Goal: Book appointment/travel/reservation

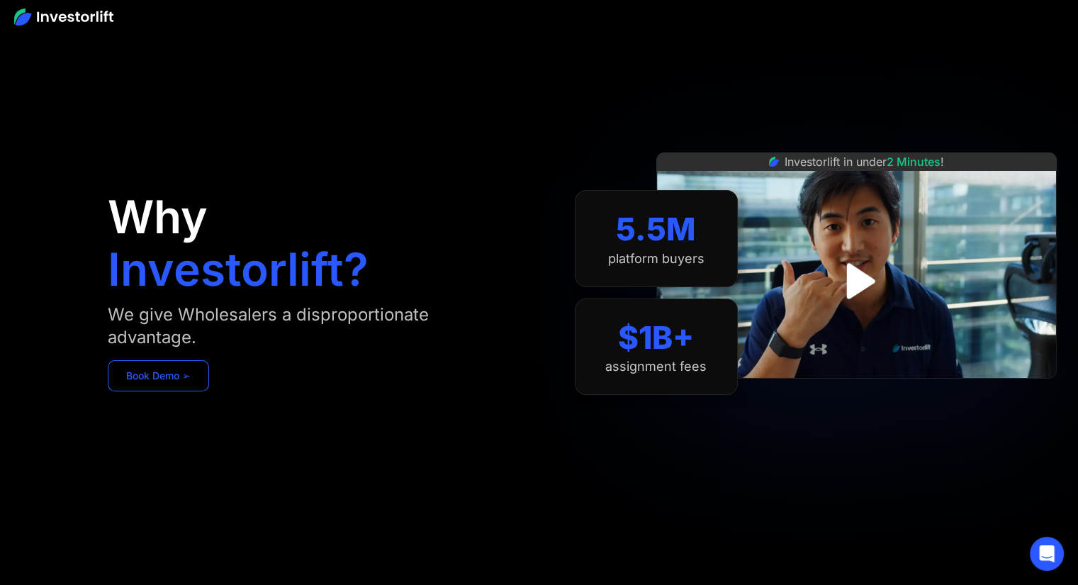
click at [157, 365] on link "Book Demo ➢" at bounding box center [158, 375] width 101 height 31
click at [853, 287] on img "open lightbox" at bounding box center [856, 281] width 99 height 99
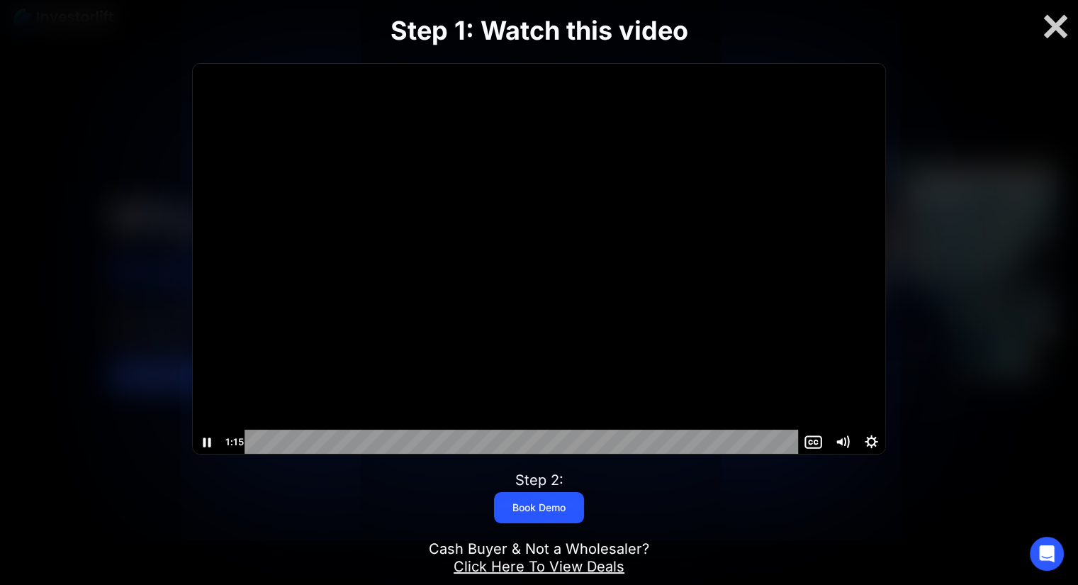
click at [592, 233] on div at bounding box center [539, 259] width 693 height 390
click at [205, 450] on icon "Play Video" at bounding box center [208, 442] width 35 height 30
